Goal: Transaction & Acquisition: Download file/media

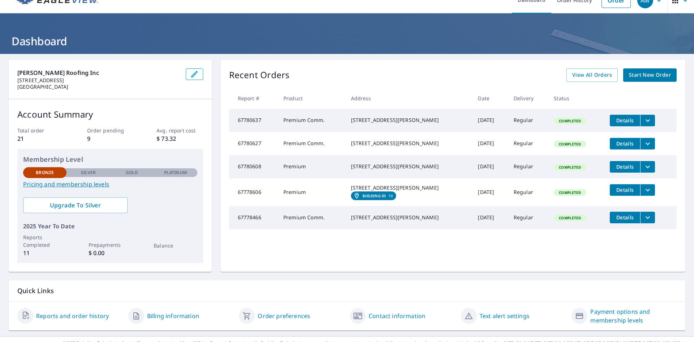
scroll to position [26, 0]
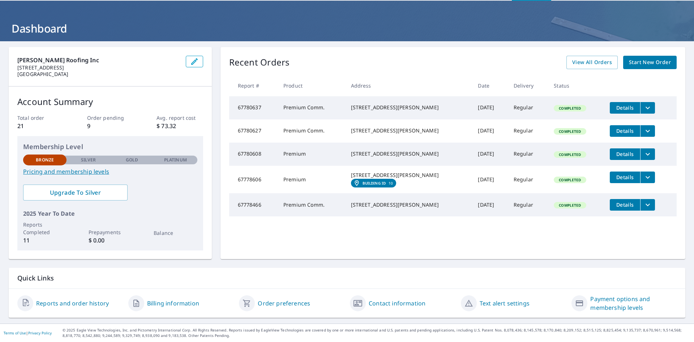
click at [643, 158] on icon "filesDropdownBtn-67780608" at bounding box center [647, 154] width 9 height 9
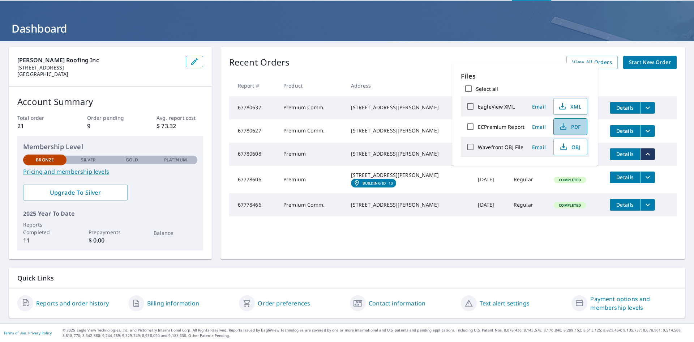
click at [570, 125] on span "PDF" at bounding box center [569, 126] width 23 height 9
click at [643, 135] on icon "filesDropdownBtn-67780627" at bounding box center [647, 130] width 9 height 9
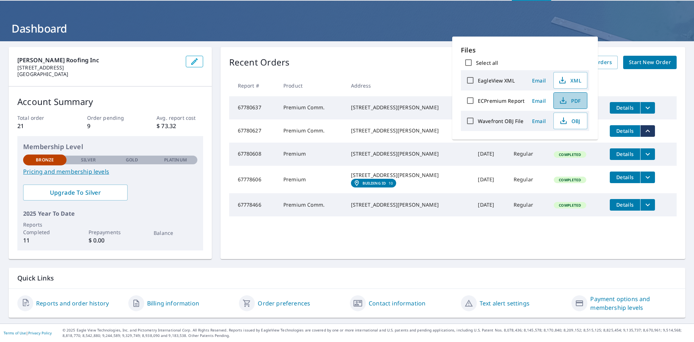
click at [574, 103] on span "PDF" at bounding box center [569, 100] width 23 height 9
click at [643, 107] on icon "filesDropdownBtn-67780637" at bounding box center [647, 107] width 9 height 9
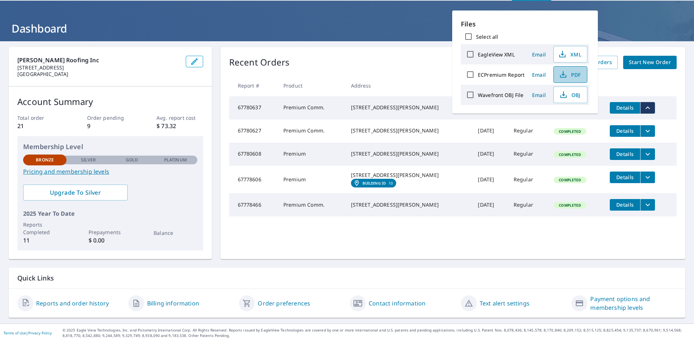
click at [565, 73] on icon "button" at bounding box center [563, 74] width 9 height 9
click at [640, 134] on button "filesDropdownBtn-67780627" at bounding box center [647, 131] width 15 height 12
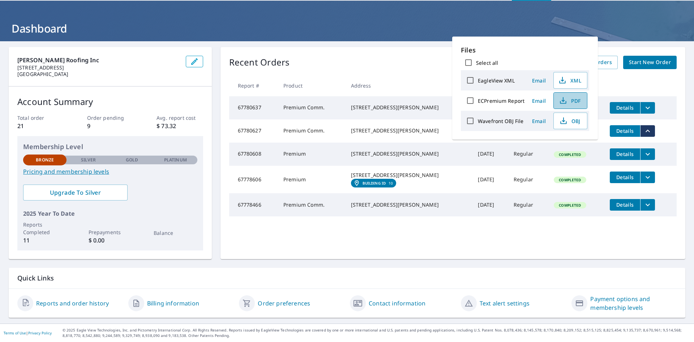
click at [575, 101] on span "PDF" at bounding box center [569, 100] width 23 height 9
